Goal: Navigation & Orientation: Find specific page/section

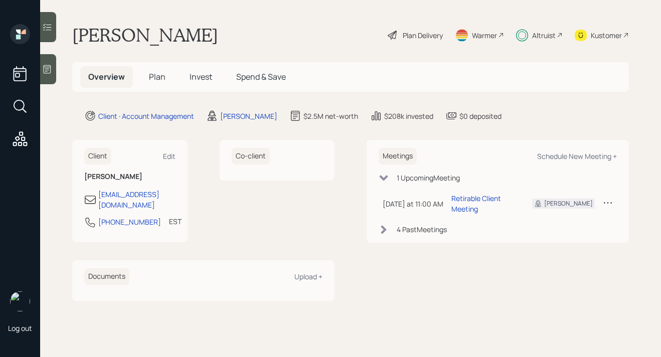
click at [203, 73] on span "Invest" at bounding box center [201, 76] width 23 height 11
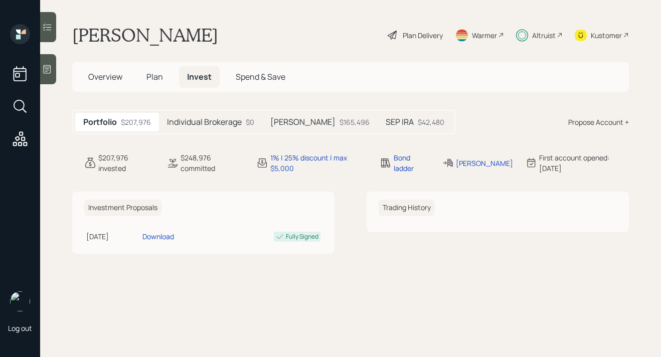
click at [386, 124] on h5 "SEP IRA" at bounding box center [400, 122] width 28 height 10
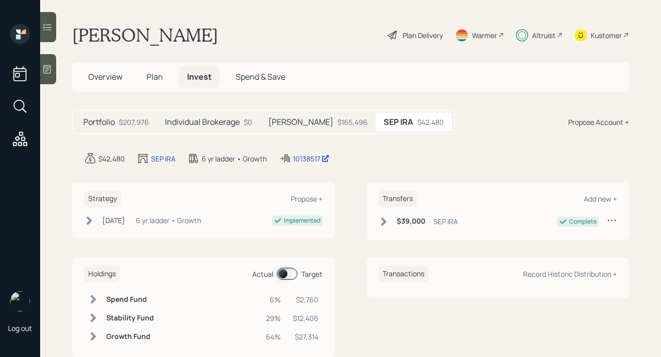
click at [155, 73] on span "Plan" at bounding box center [154, 76] width 17 height 11
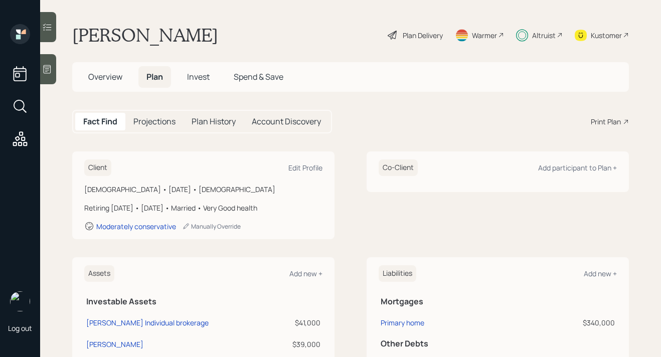
click at [205, 77] on span "Invest" at bounding box center [198, 76] width 23 height 11
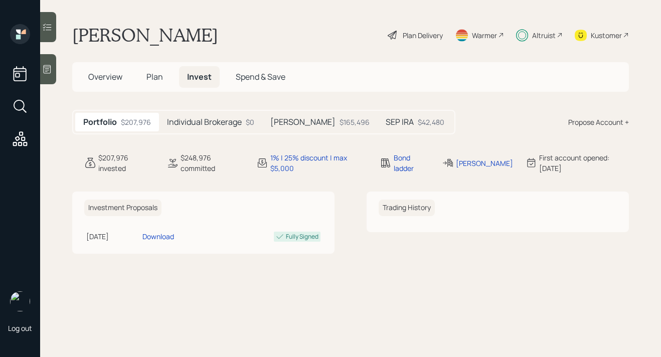
click at [155, 85] on h5 "Plan" at bounding box center [154, 77] width 33 height 22
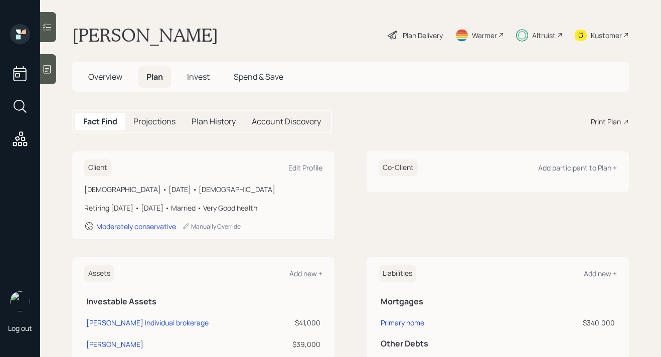
click at [207, 75] on span "Invest" at bounding box center [198, 76] width 23 height 11
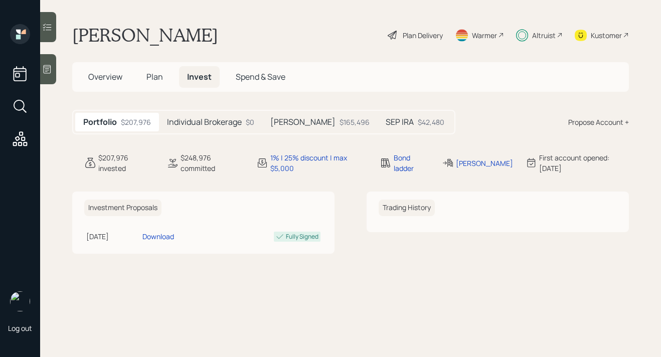
click at [102, 77] on span "Overview" at bounding box center [105, 76] width 34 height 11
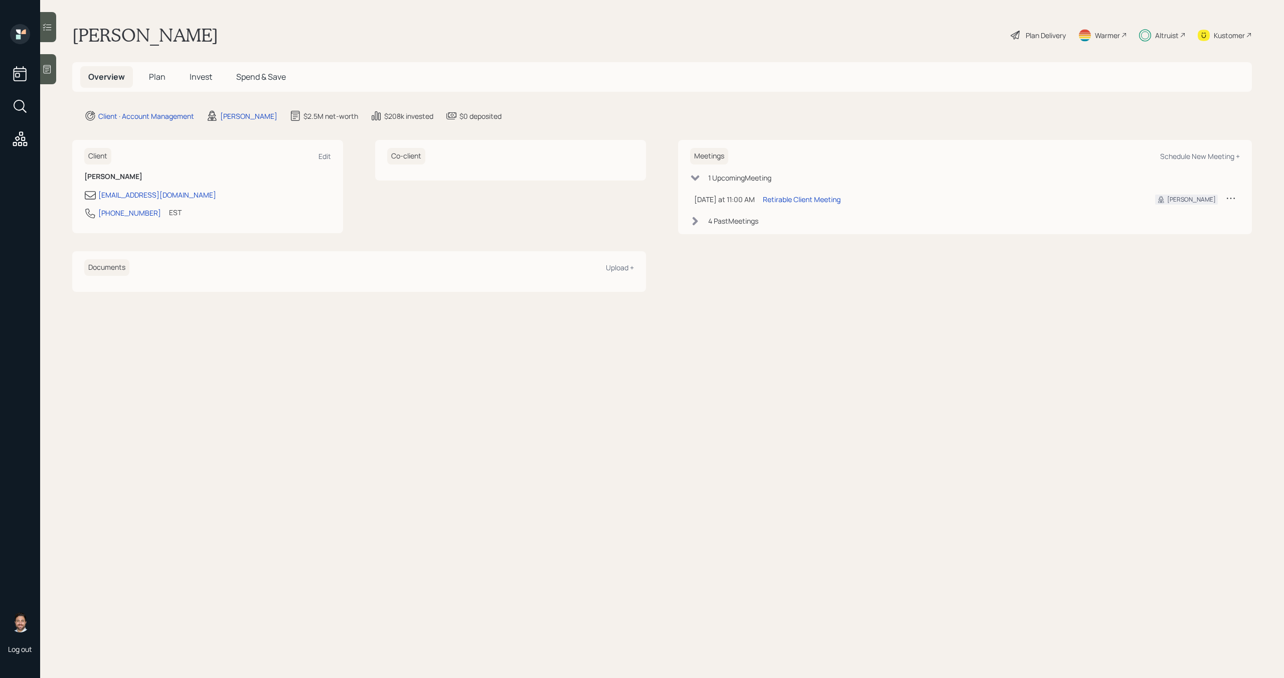
click at [200, 76] on span "Invest" at bounding box center [201, 76] width 23 height 11
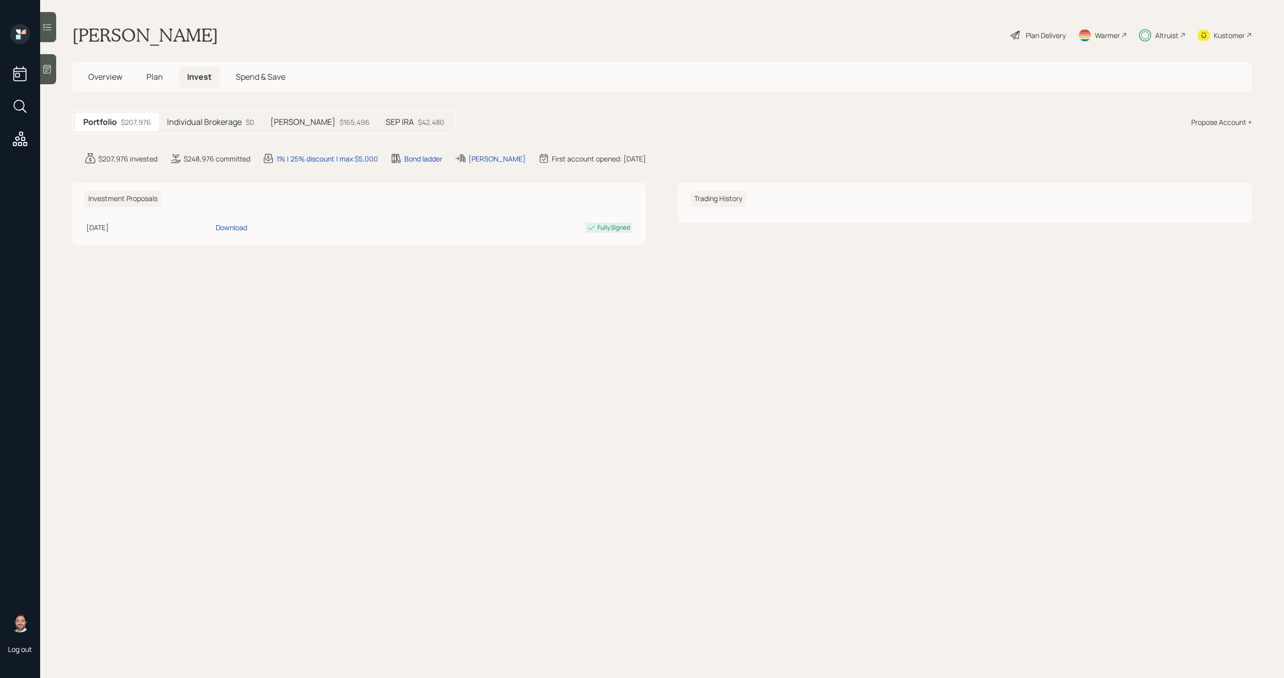
click at [206, 124] on h5 "Individual Brokerage" at bounding box center [204, 122] width 75 height 10
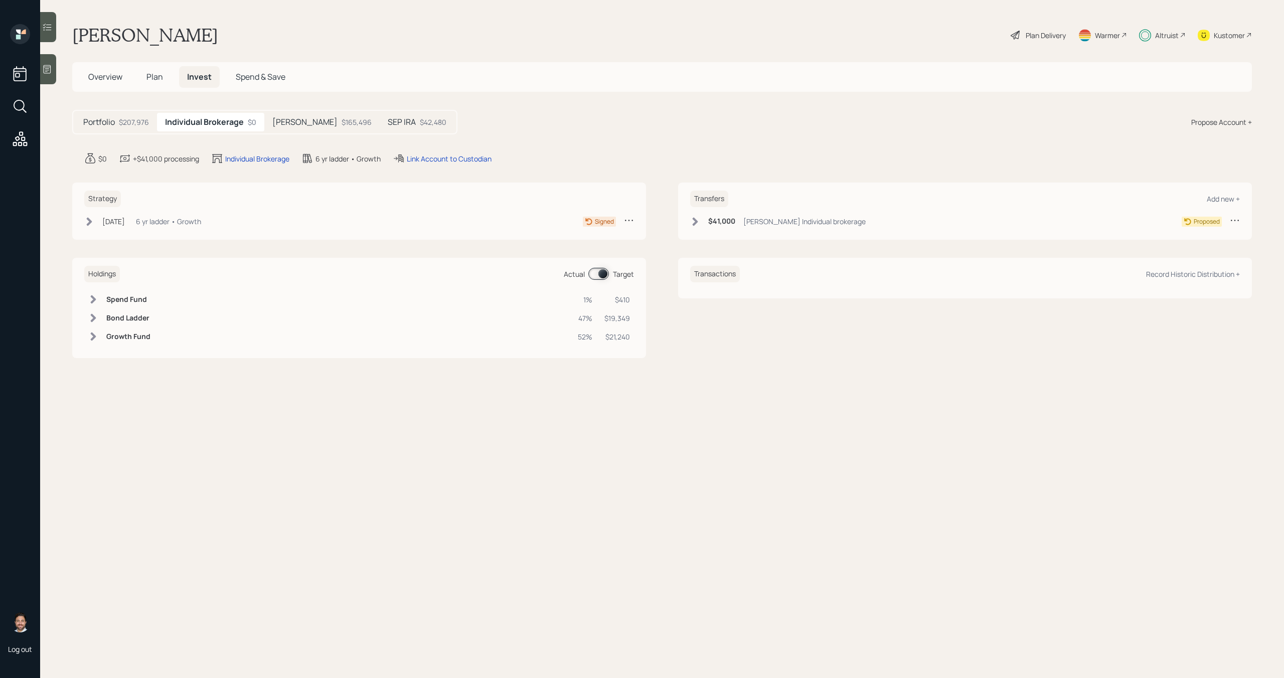
click at [109, 73] on span "Overview" at bounding box center [105, 76] width 34 height 11
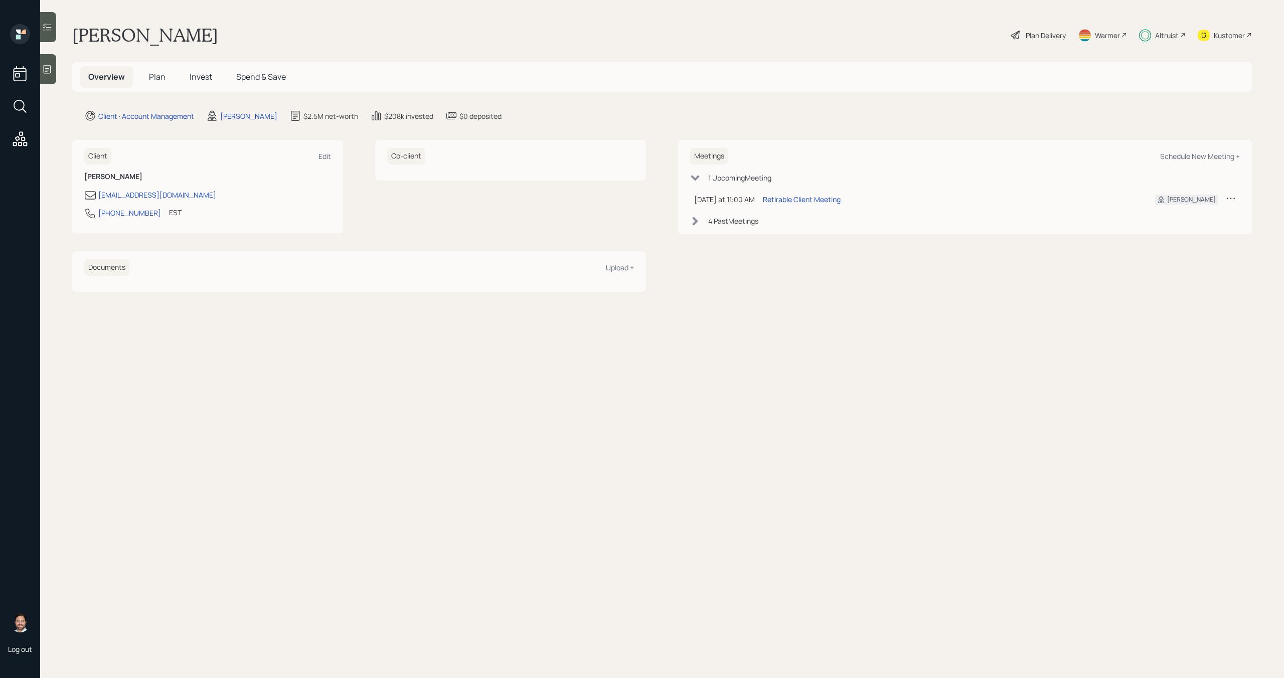
click at [204, 77] on span "Invest" at bounding box center [201, 76] width 23 height 11
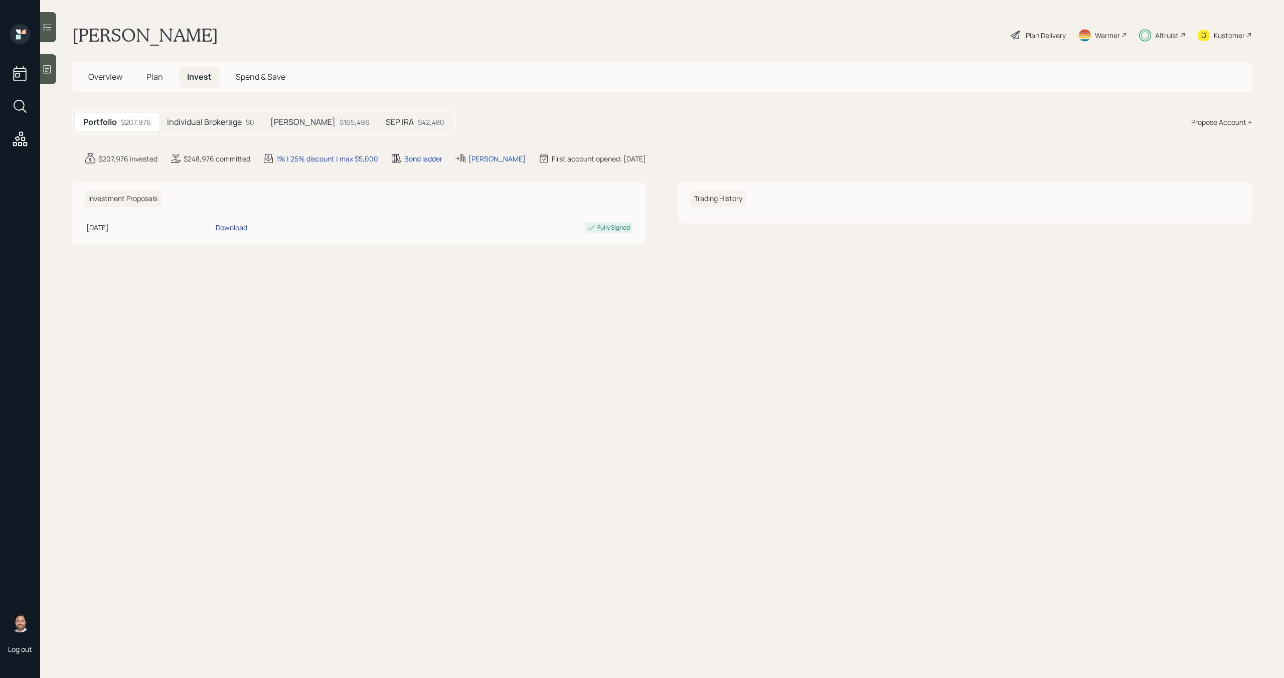
click at [241, 117] on h5 "Individual Brokerage" at bounding box center [204, 122] width 75 height 10
